Goal: Task Accomplishment & Management: Complete application form

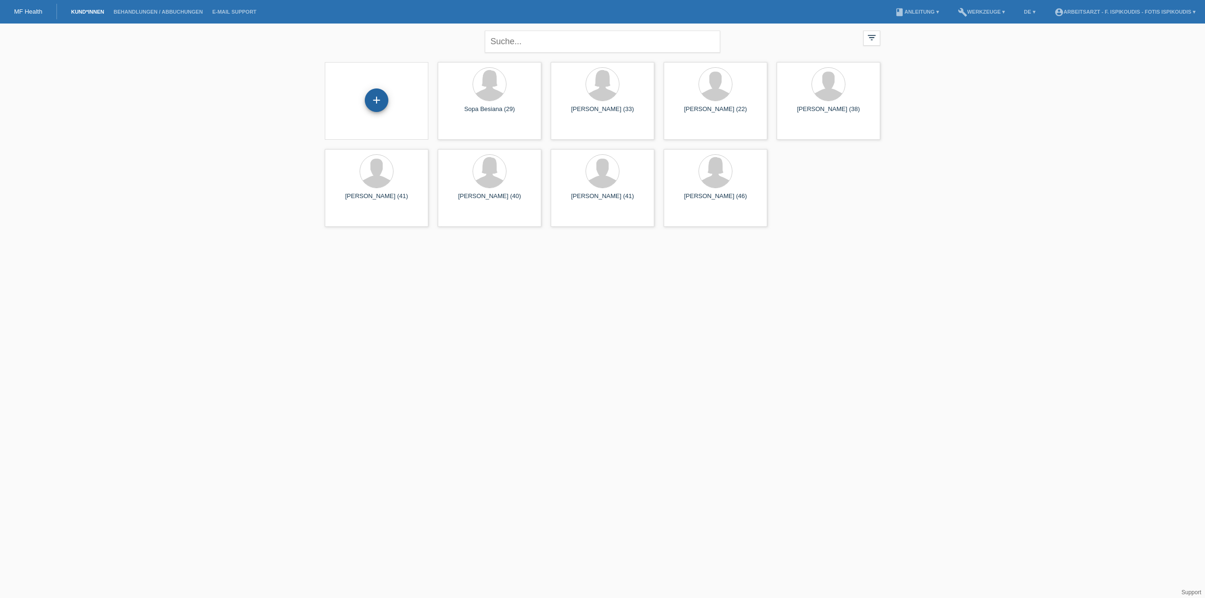
click at [383, 99] on div "+" at bounding box center [377, 101] width 24 height 24
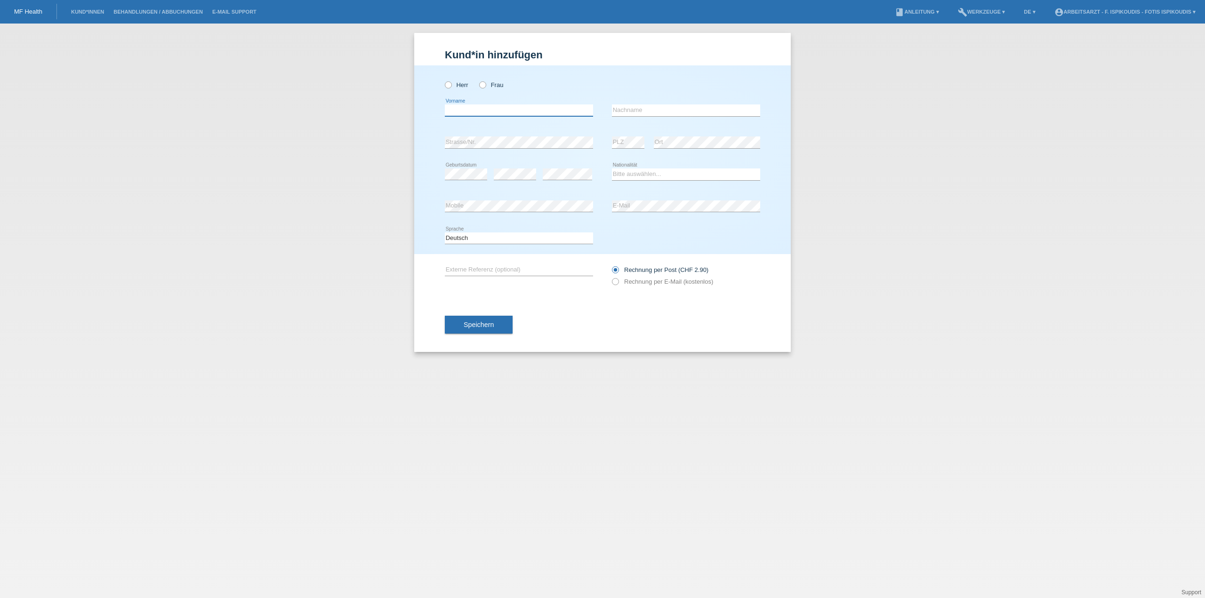
click at [524, 112] on input "text" at bounding box center [519, 111] width 148 height 12
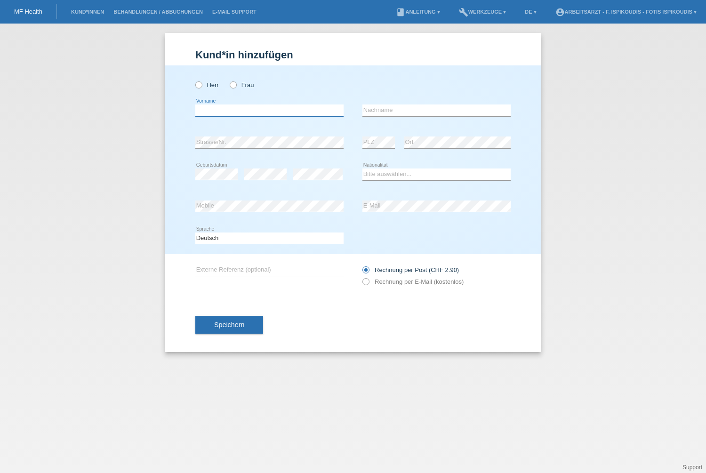
drag, startPoint x: 250, startPoint y: 109, endPoint x: 212, endPoint y: 95, distance: 41.1
click at [239, 107] on input "text" at bounding box center [269, 111] width 148 height 12
click at [207, 85] on label "Herr" at bounding box center [207, 84] width 24 height 7
click at [202, 85] on input "Herr" at bounding box center [198, 84] width 6 height 6
radio input "true"
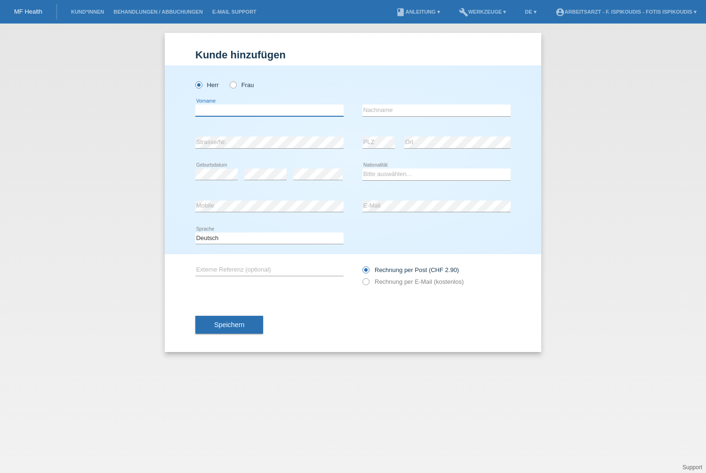
click at [222, 111] on input "text" at bounding box center [269, 111] width 148 height 12
type input "Oliver"
type input "[PERSON_NAME]"
click at [380, 170] on select "Bitte auswählen... Schweiz Deutschland Liechtenstein Österreich ------------ Af…" at bounding box center [437, 174] width 148 height 11
select select "DE"
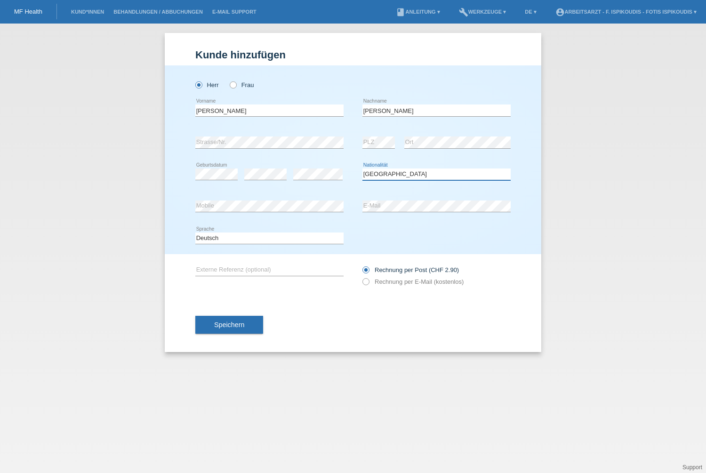
click at [363, 169] on select "Bitte auswählen... Schweiz Deutschland Liechtenstein Österreich ------------ Af…" at bounding box center [437, 174] width 148 height 11
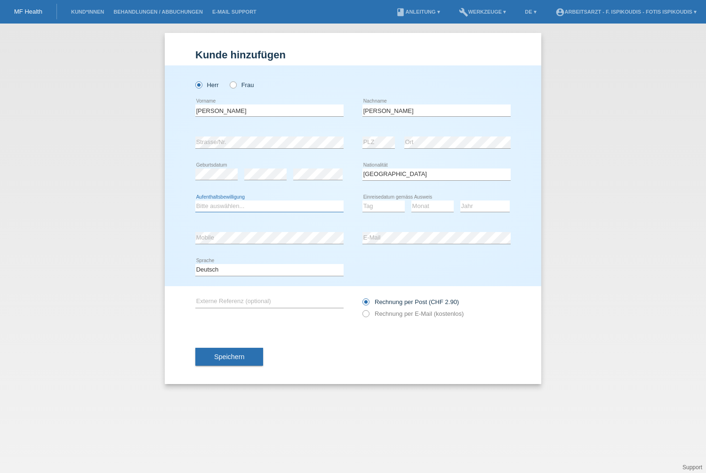
click at [253, 202] on select "Bitte auswählen... C B B - Flüchtlingsstatus Andere" at bounding box center [269, 206] width 148 height 11
select select "C"
click at [195, 201] on select "Bitte auswählen... C B B - Flüchtlingsstatus Andere" at bounding box center [269, 206] width 148 height 11
click at [374, 207] on select "Tag 01 02 03 04 05 06 07 08 09 10 11" at bounding box center [384, 206] width 42 height 11
select select "05"
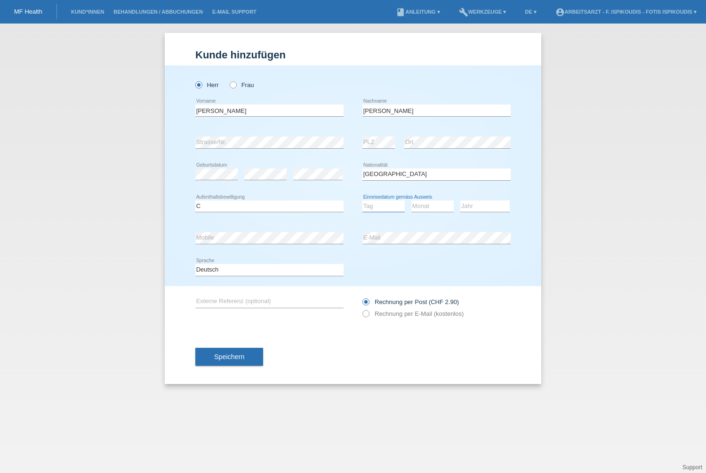
click at [363, 201] on select "Tag 01 02 03 04 05 06 07 08 09 10 11" at bounding box center [384, 206] width 42 height 11
click at [433, 192] on div "Monat 01 02 03 04 05 06 07 08 09 10 11 12 error" at bounding box center [433, 207] width 42 height 32
drag, startPoint x: 432, startPoint y: 202, endPoint x: 432, endPoint y: 210, distance: 8.0
click at [433, 202] on select "Monat 01 02 03 04 05 06 07 08 09 10 11" at bounding box center [433, 206] width 42 height 11
select select "05"
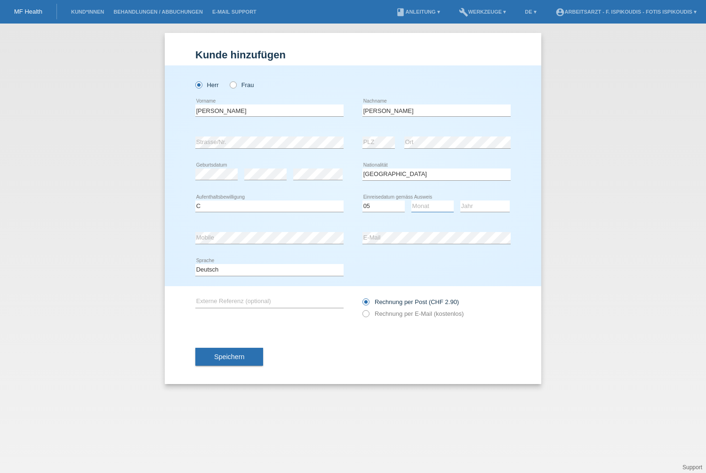
click at [412, 201] on select "Monat 01 02 03 04 05 06 07 08 09 10 11" at bounding box center [433, 206] width 42 height 11
click at [468, 210] on select "Jahr 2025 2024 2023 2022 2021 2020 2019 2018 2017 2016 2015 2014 2013 2012 2011…" at bounding box center [484, 206] width 49 height 11
select select "2010"
click at [460, 201] on select "Jahr 2025 2024 2023 2022 2021 2020 2019 2018 2017 2016 2015 2014 2013 2012 2011…" at bounding box center [484, 206] width 49 height 11
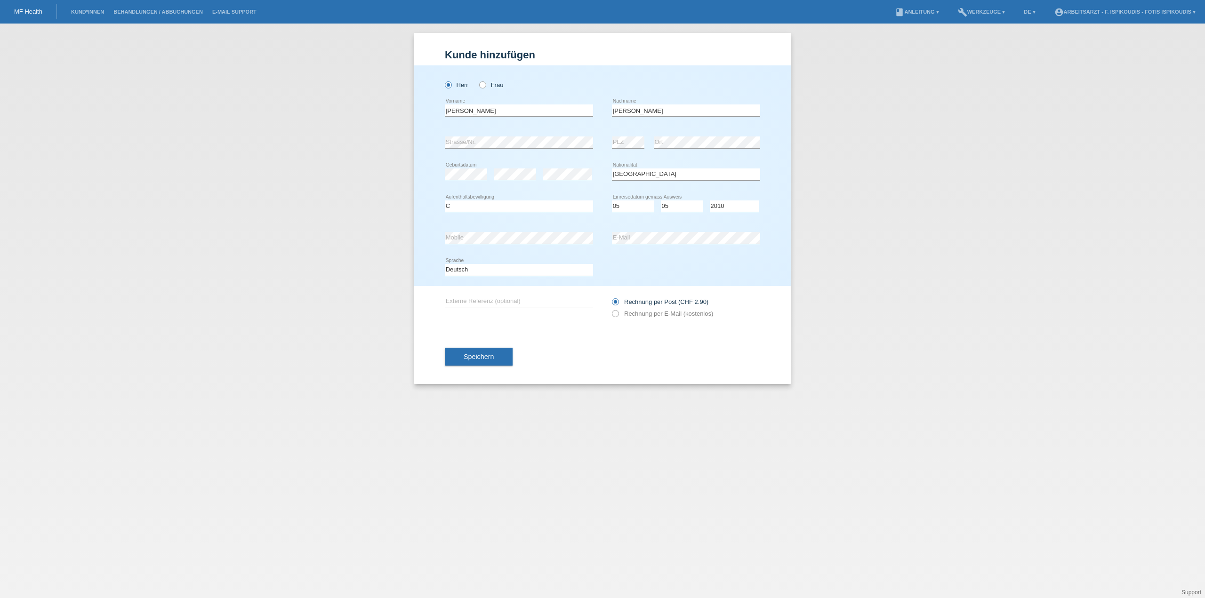
click at [636, 244] on div "error E-Mail" at bounding box center [686, 238] width 148 height 32
click at [509, 230] on div "error Mobile" at bounding box center [519, 238] width 148 height 32
click at [534, 269] on select "Deutsch Français Italiano English" at bounding box center [519, 269] width 148 height 11
click at [643, 310] on label "Rechnung per E-Mail (kostenlos)" at bounding box center [662, 313] width 101 height 7
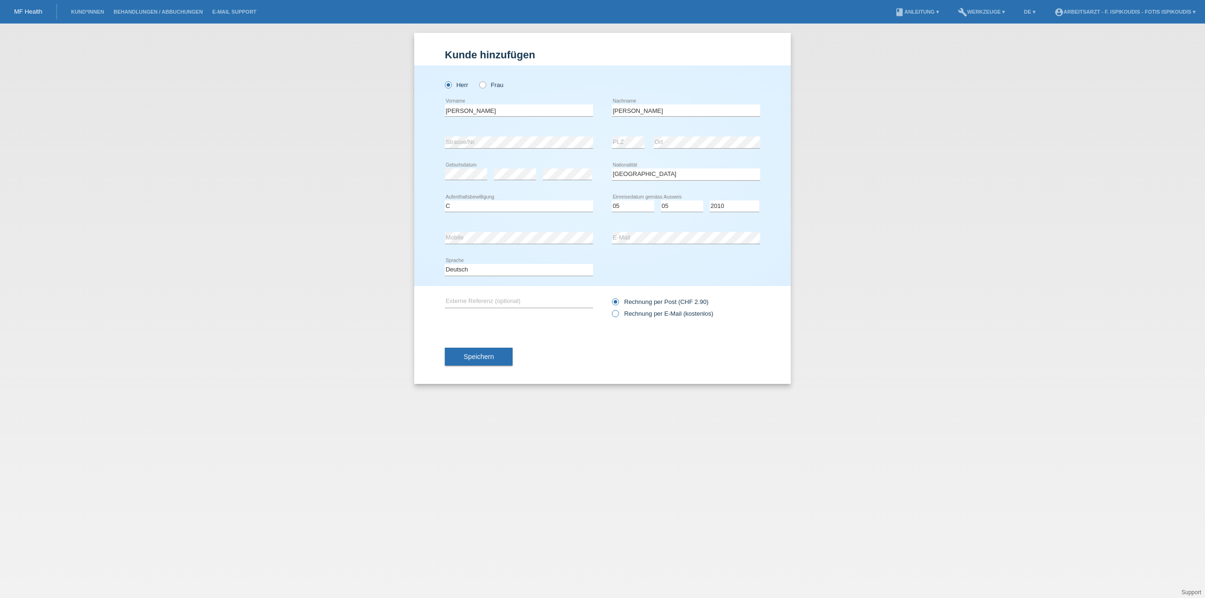
click at [618, 310] on input "Rechnung per E-Mail (kostenlos)" at bounding box center [615, 316] width 6 height 12
radio input "true"
click at [495, 354] on button "Speichern" at bounding box center [479, 357] width 68 height 18
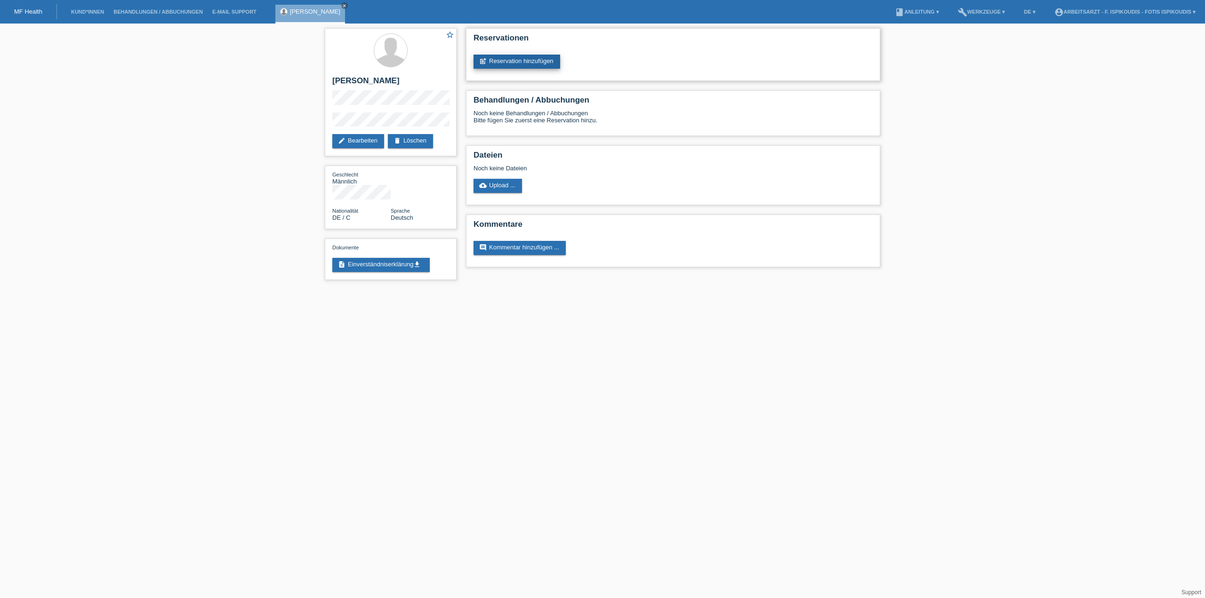
click at [524, 61] on link "post_add Reservation hinzufügen" at bounding box center [517, 62] width 87 height 14
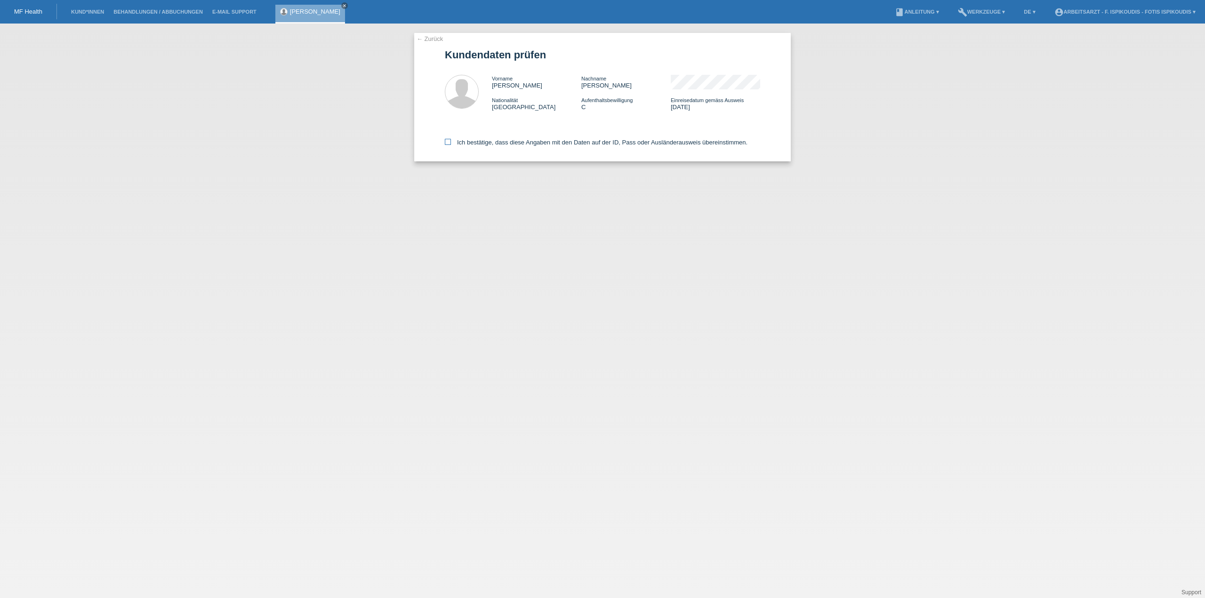
click at [519, 142] on label "Ich bestätige, dass diese Angaben mit den Daten auf der ID, Pass oder Ausländer…" at bounding box center [596, 142] width 303 height 7
click at [451, 142] on input "Ich bestätige, dass diese Angaben mit den Daten auf der ID, Pass oder Ausländer…" at bounding box center [448, 142] width 6 height 6
checkbox input "true"
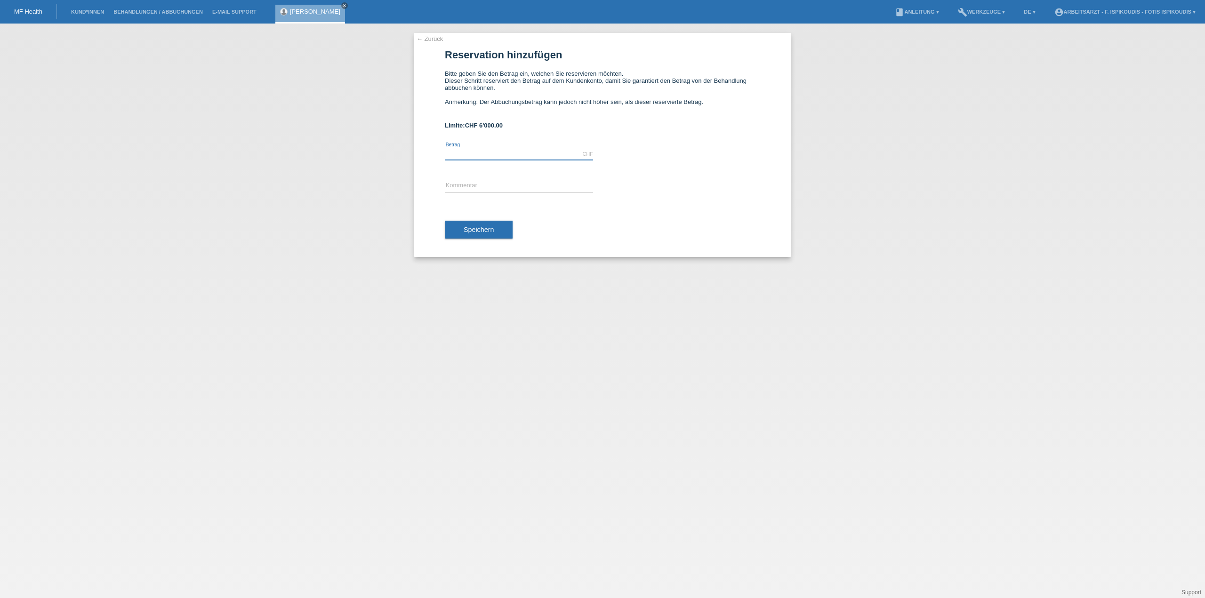
click at [479, 153] on input "text" at bounding box center [519, 154] width 148 height 12
click at [477, 152] on input "text" at bounding box center [519, 154] width 148 height 12
drag, startPoint x: 448, startPoint y: 153, endPoint x: 420, endPoint y: 153, distance: 28.3
click at [420, 153] on div "← Zurück Reservation hinzufügen Bitte geben Sie den Betrag ein, welchen Sie res…" at bounding box center [602, 145] width 377 height 224
drag, startPoint x: 467, startPoint y: 155, endPoint x: 432, endPoint y: 155, distance: 34.8
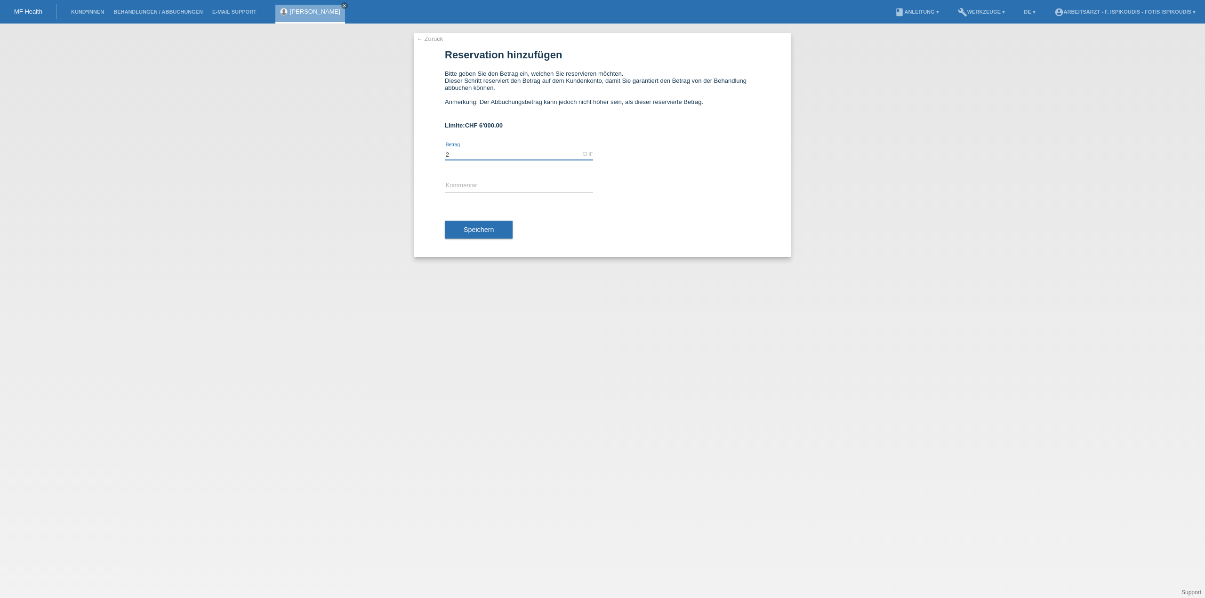
click at [432, 155] on div "← Zurück Reservation hinzufügen Bitte geben Sie den Betrag ein, welchen Sie res…" at bounding box center [602, 145] width 377 height 224
type input "2500.00"
click at [470, 182] on input "text" at bounding box center [519, 186] width 148 height 12
drag, startPoint x: 537, startPoint y: 187, endPoint x: 481, endPoint y: 189, distance: 56.0
click at [481, 189] on input "Behandlung Zürich Aesthetics" at bounding box center [519, 186] width 148 height 12
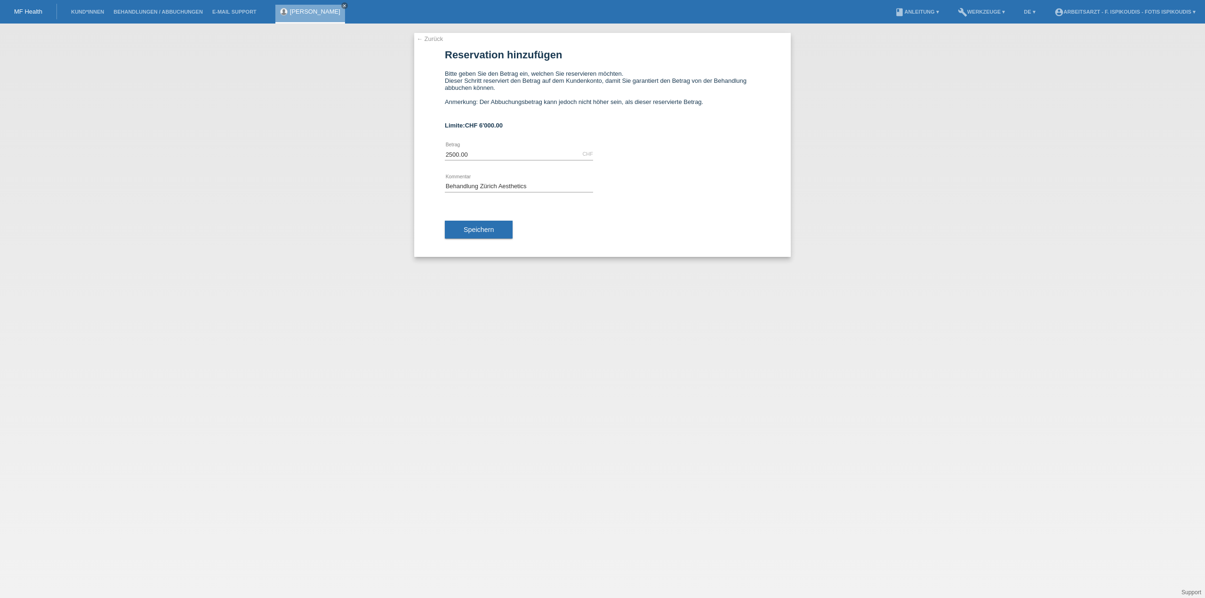
click at [503, 193] on icon at bounding box center [519, 192] width 148 height 0
click at [504, 184] on input "Behandlung Zürich Aesthetics" at bounding box center [519, 186] width 148 height 12
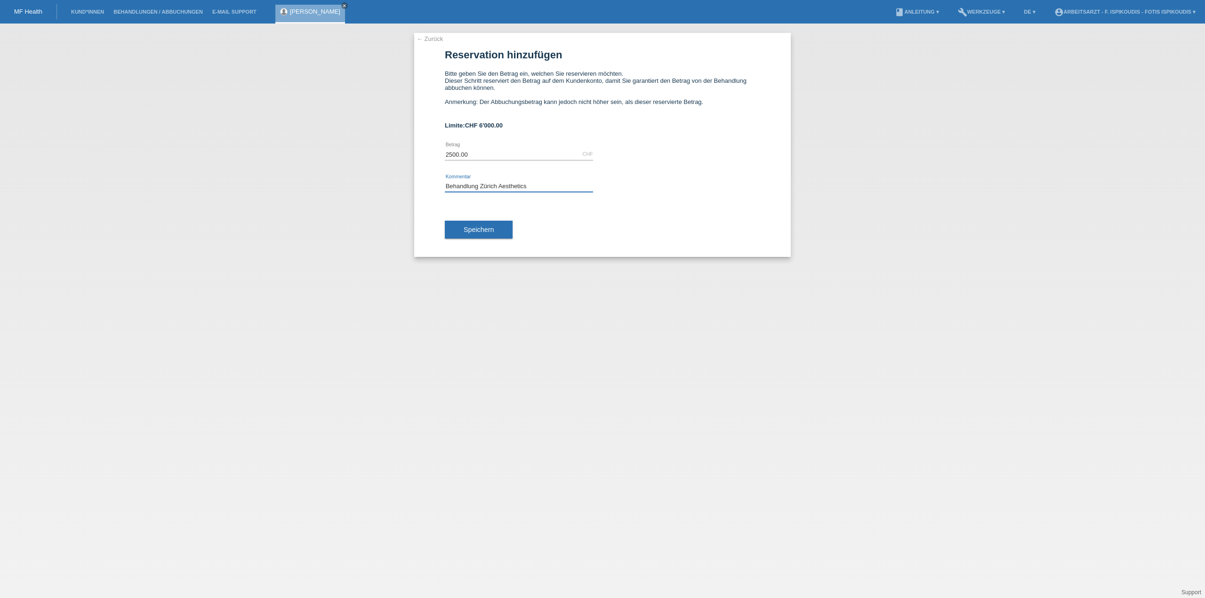
click at [504, 184] on input "Behandlung Zürich Aesthetics" at bounding box center [519, 186] width 148 height 12
click at [516, 184] on input "A" at bounding box center [519, 186] width 148 height 12
type input "Verkehrsmedizin Stufe 4"
click at [488, 233] on span "Speichern" at bounding box center [479, 230] width 30 height 8
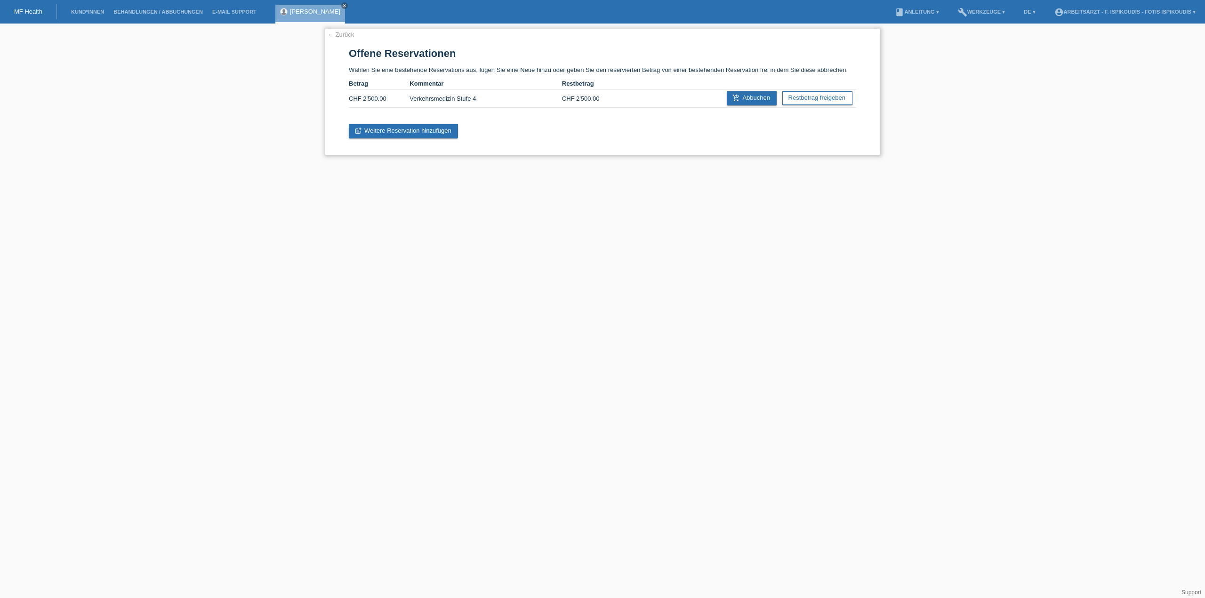
click at [347, 33] on link "← Zurück" at bounding box center [341, 34] width 26 height 7
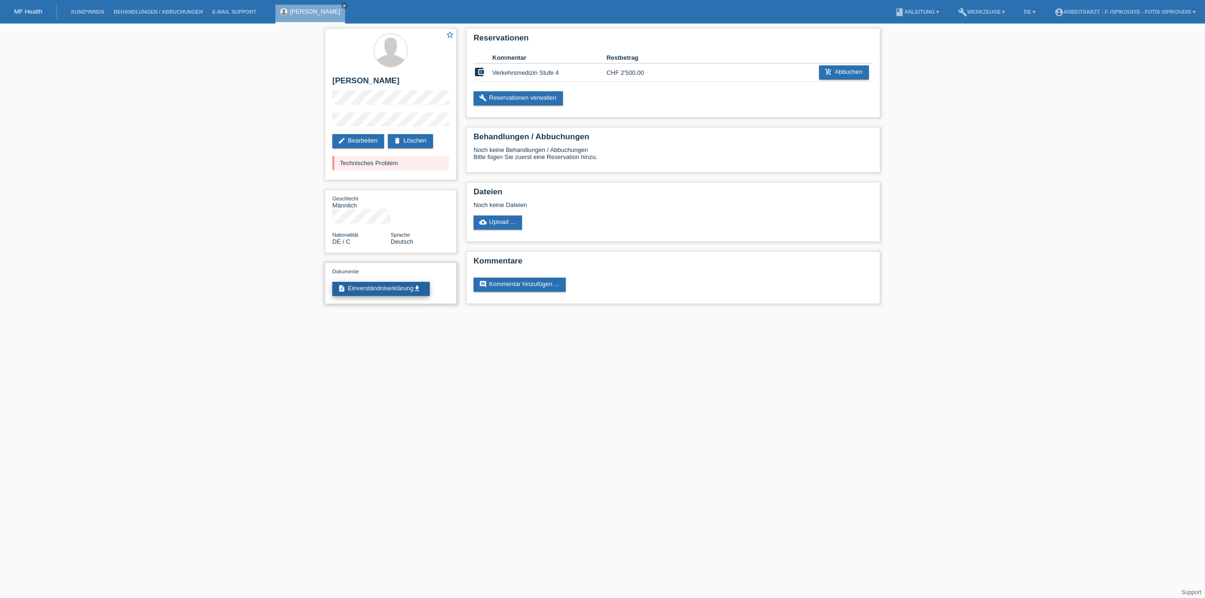
click at [390, 282] on link "description Einverständniserklärung get_app" at bounding box center [380, 289] width 97 height 14
